Goal: Navigation & Orientation: Find specific page/section

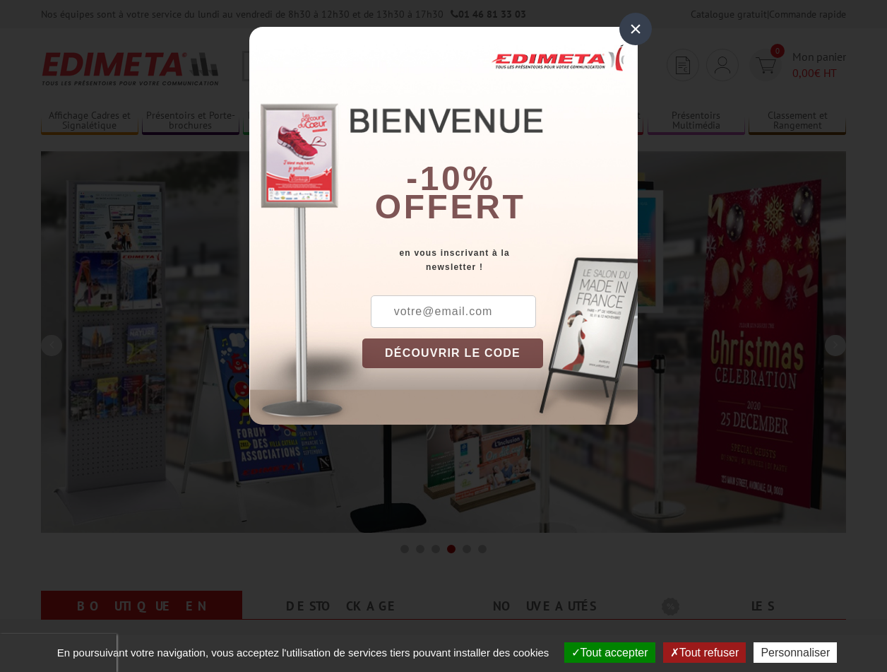
click at [603, 652] on button "Tout accepter" at bounding box center [610, 652] width 91 height 20
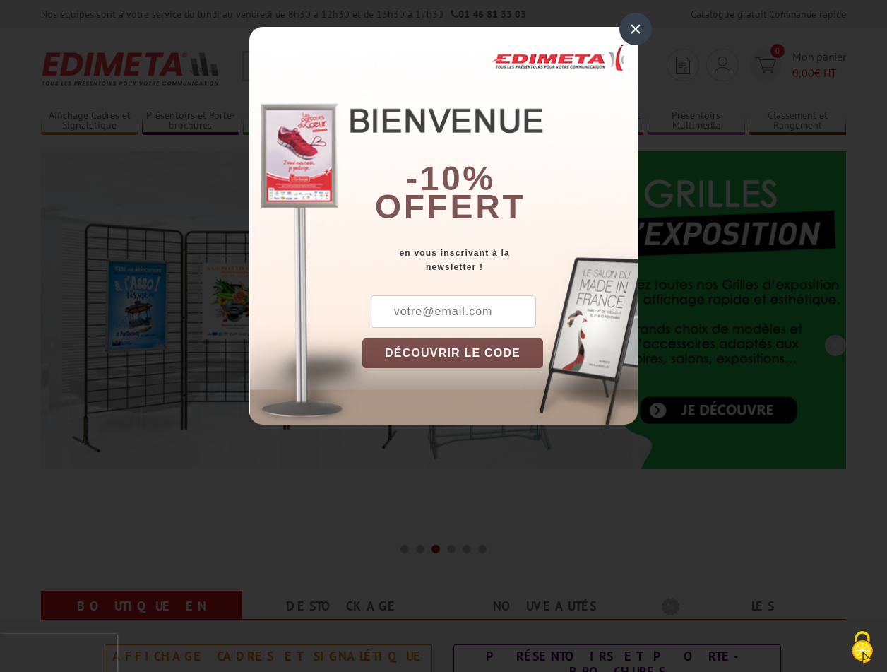
click at [636, 28] on div "×" at bounding box center [636, 29] width 33 height 33
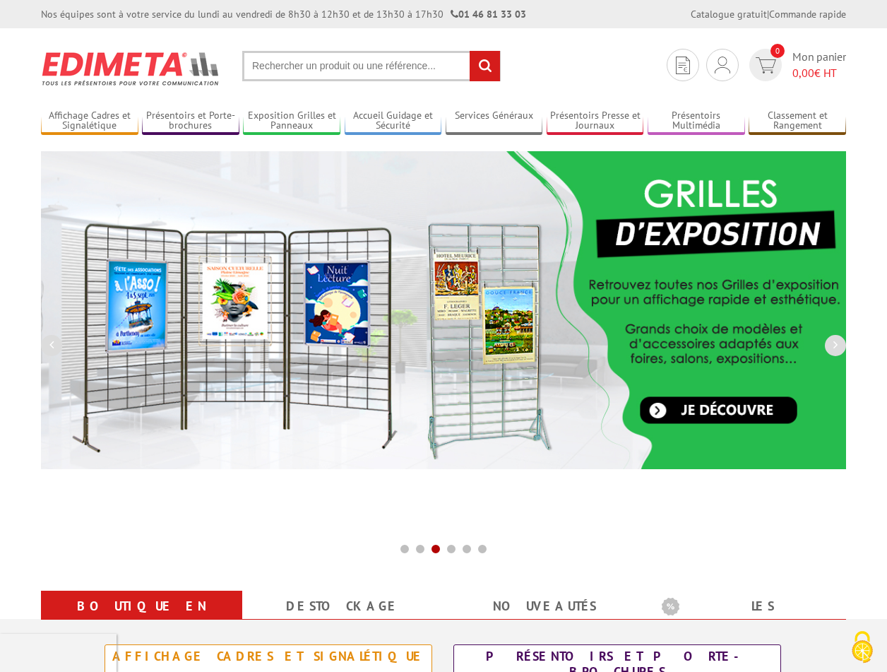
click at [0, 0] on div "Nos équipes sont à votre service du lundi au vendredi de 8h30 à 12h30 et de 13h…" at bounding box center [443, 14] width 887 height 28
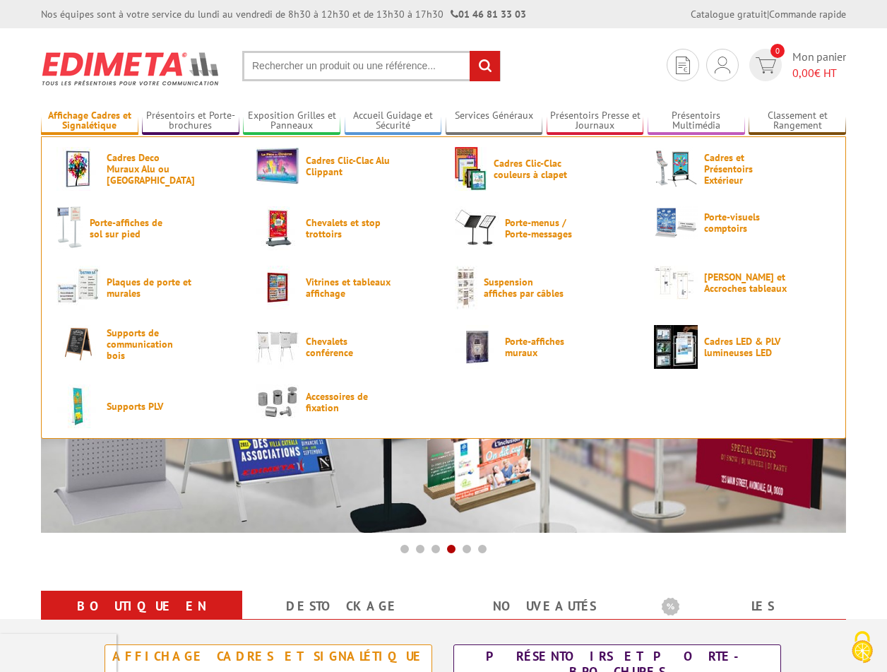
click at [89, 121] on link "Affichage Cadres et Signalétique" at bounding box center [90, 121] width 98 height 23
